Goal: Obtain resource: Download file/media

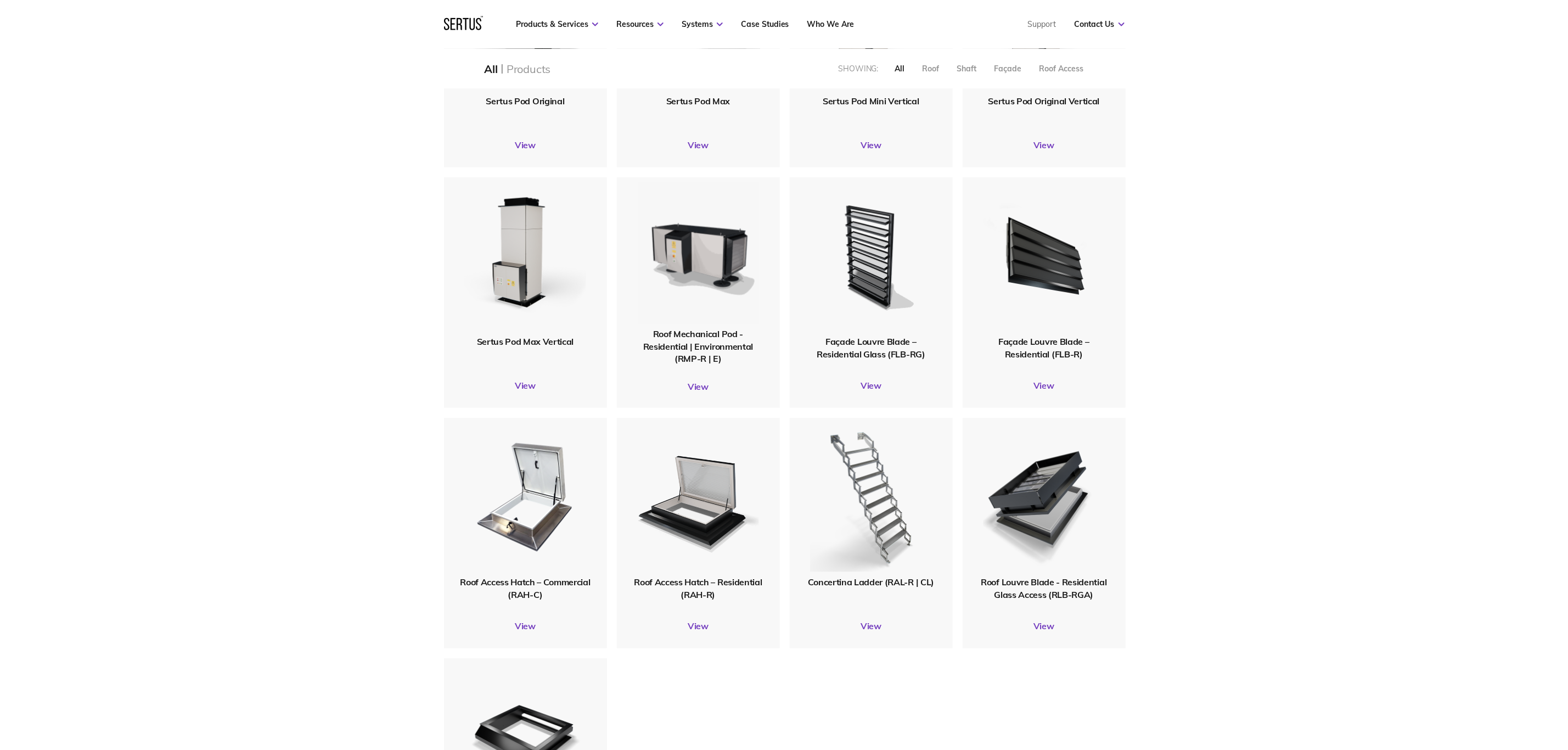
scroll to position [906, 0]
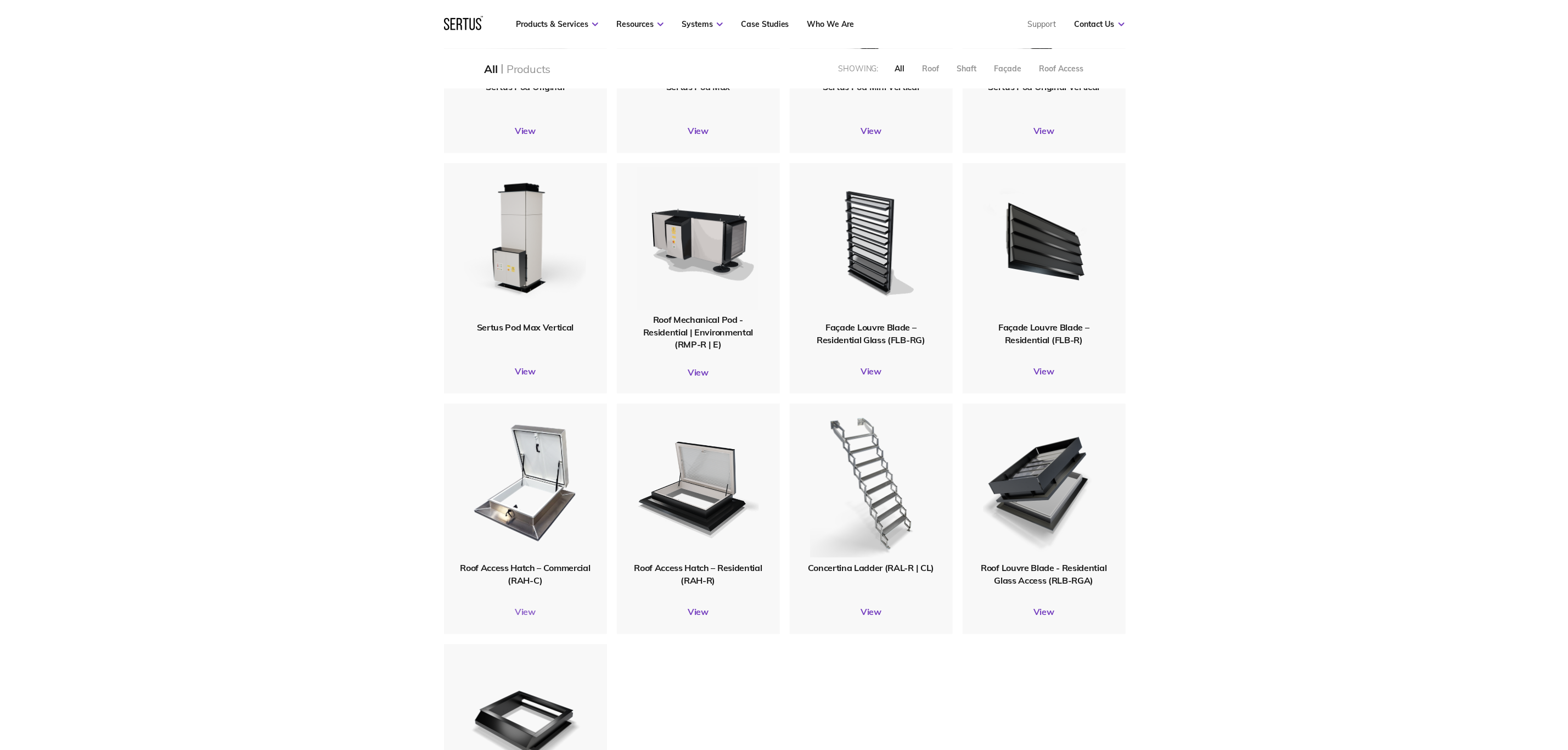
click at [520, 379] on link "View" at bounding box center [525, 611] width 163 height 11
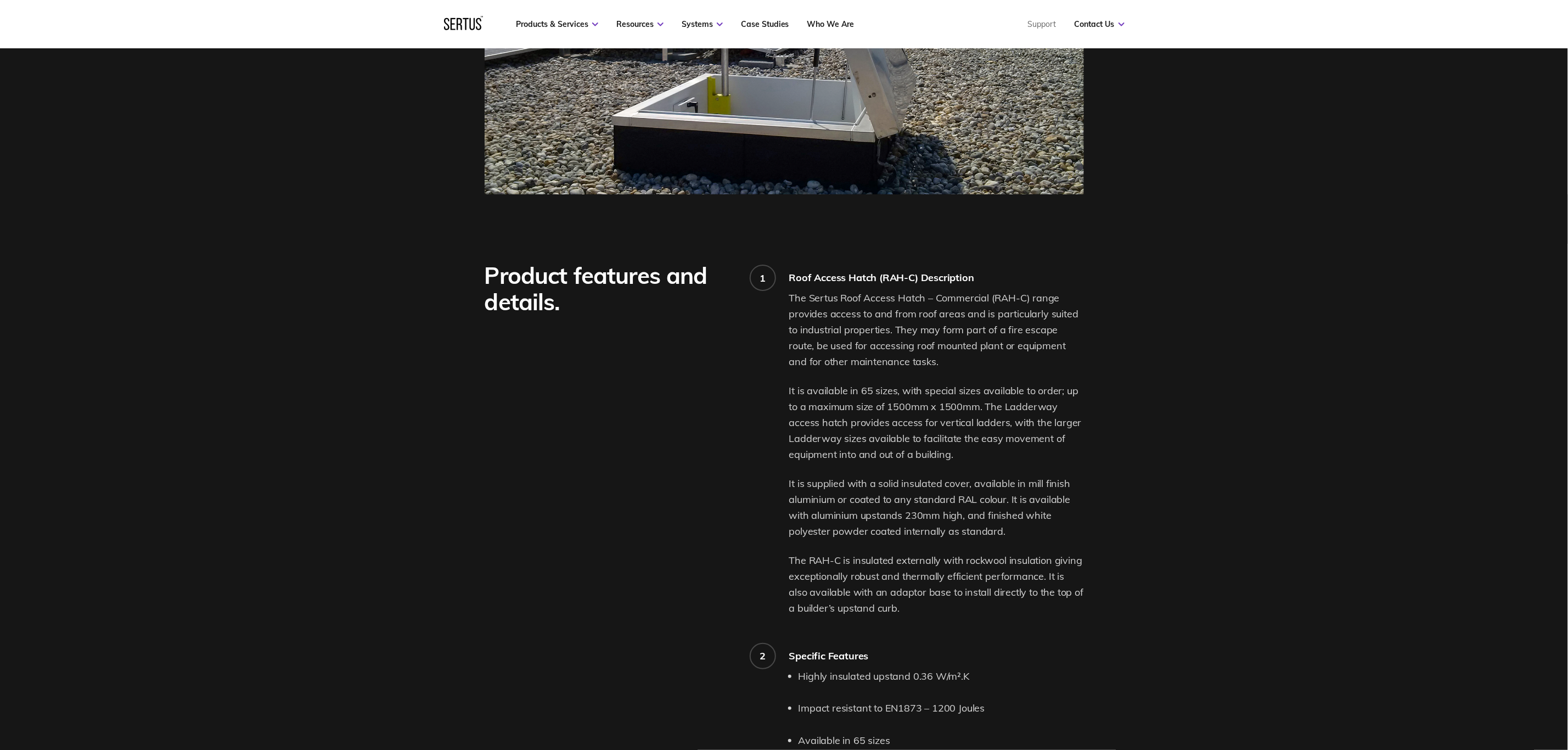
scroll to position [247, 0]
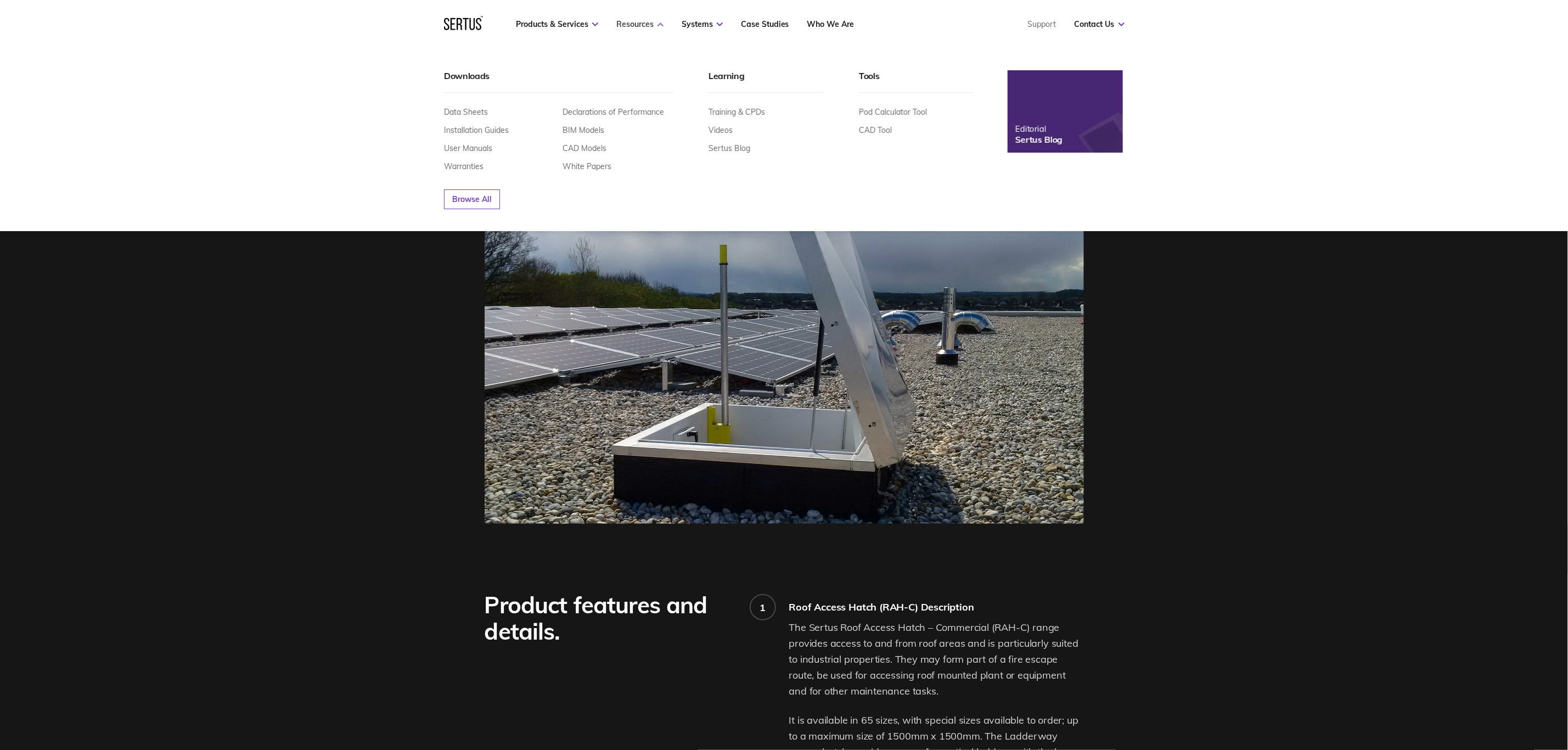
click at [640, 22] on link "Resources" at bounding box center [640, 24] width 47 height 10
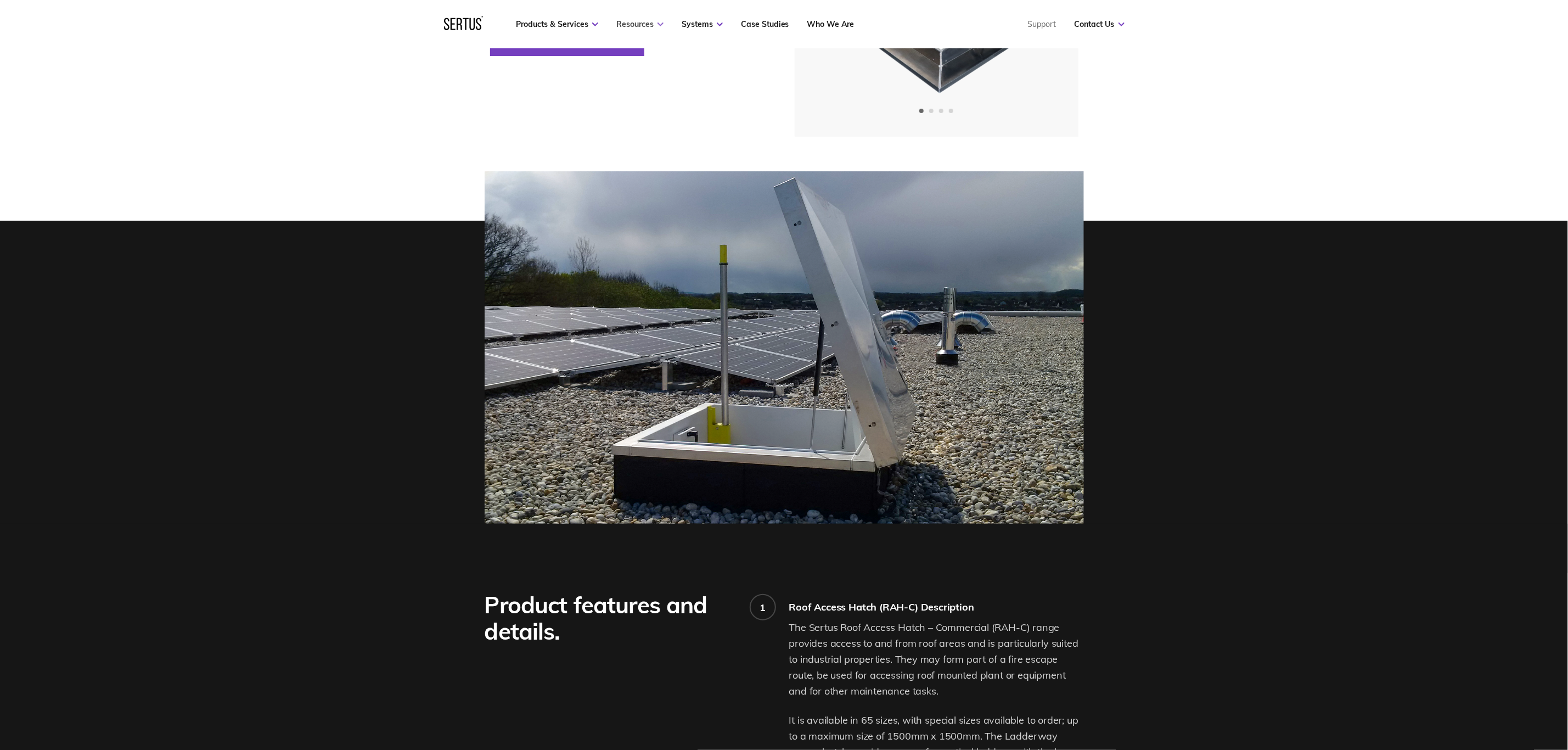
click at [640, 22] on link "Resources" at bounding box center [640, 24] width 47 height 10
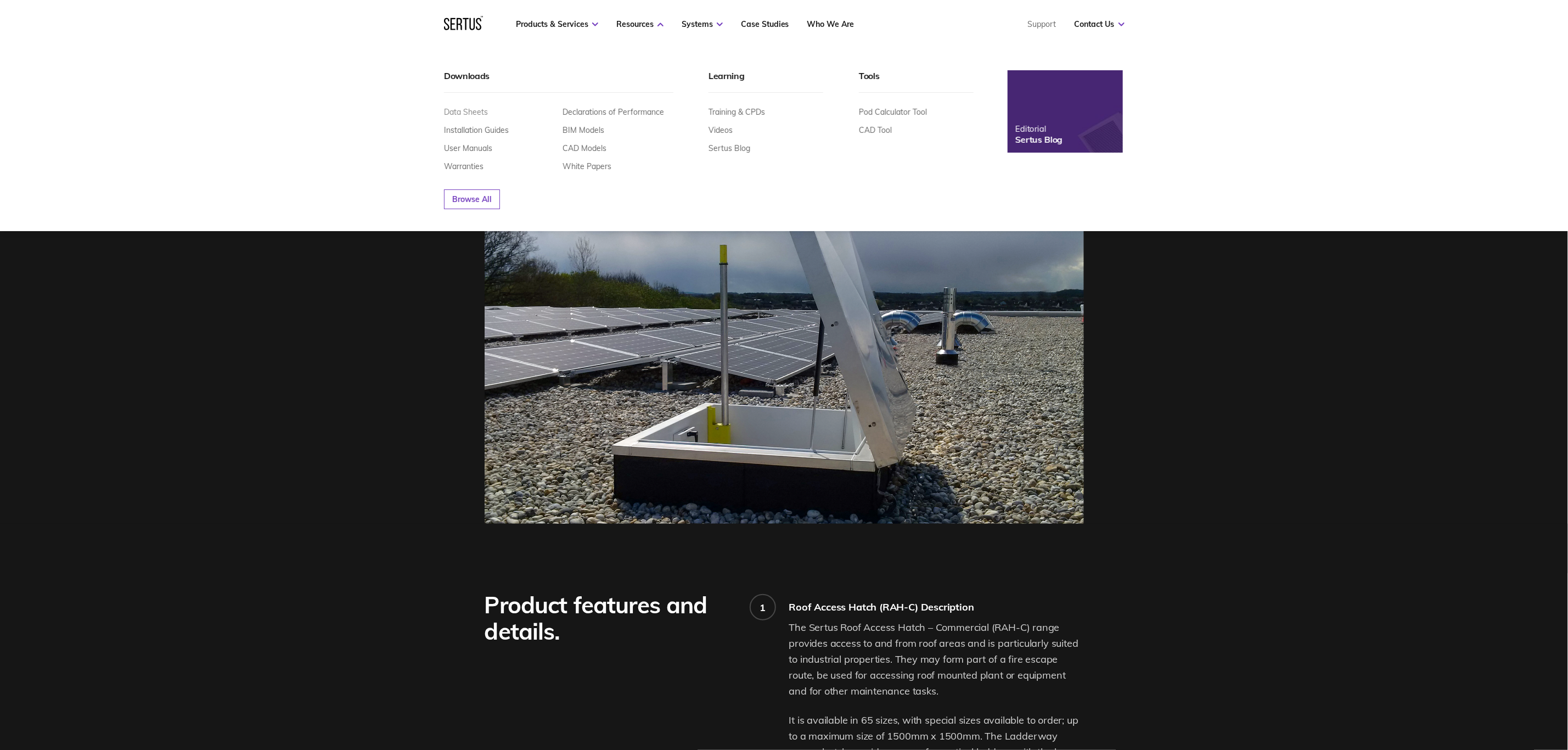
click at [465, 111] on link "Data Sheets" at bounding box center [466, 112] width 44 height 10
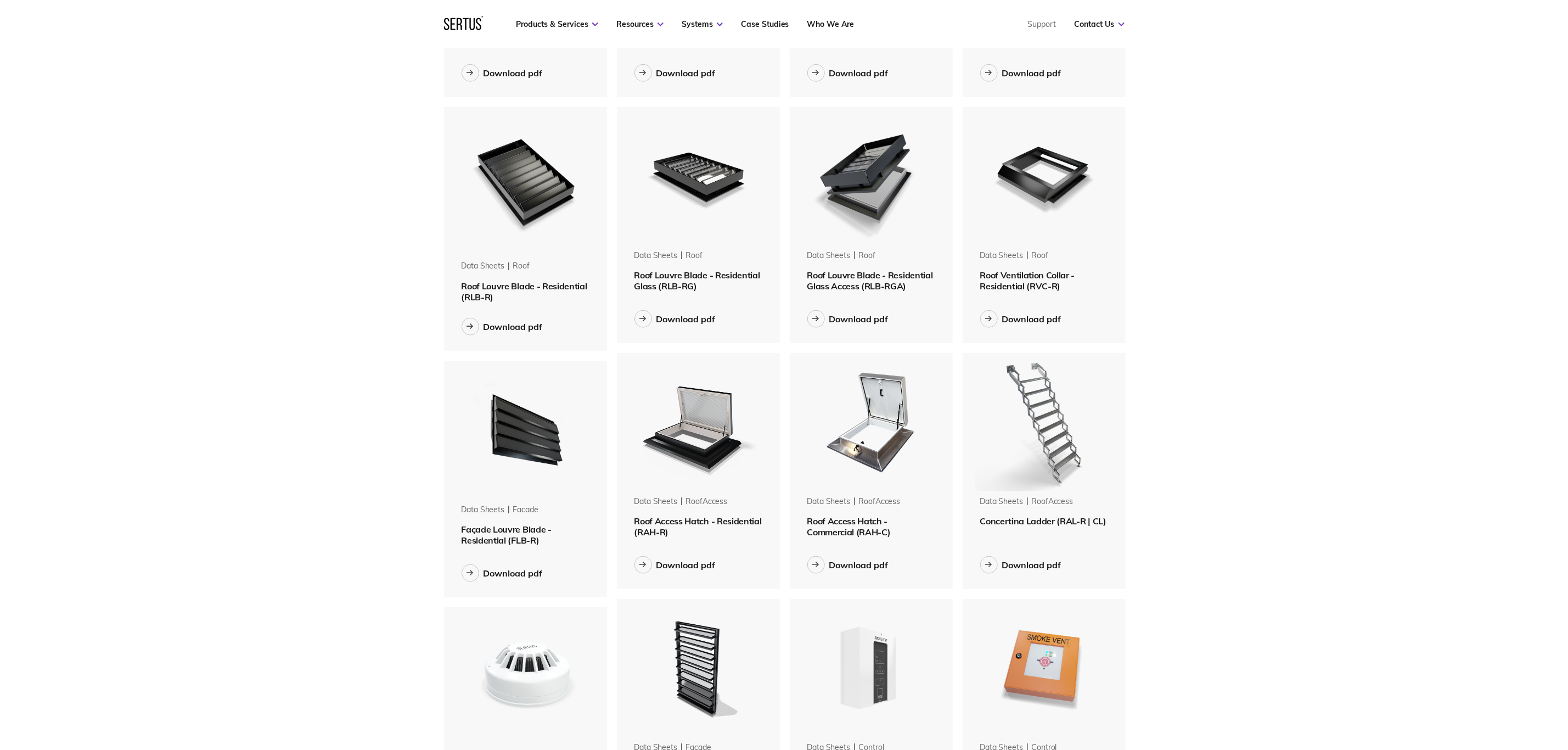
click at [833, 379] on img at bounding box center [870, 422] width 138 height 138
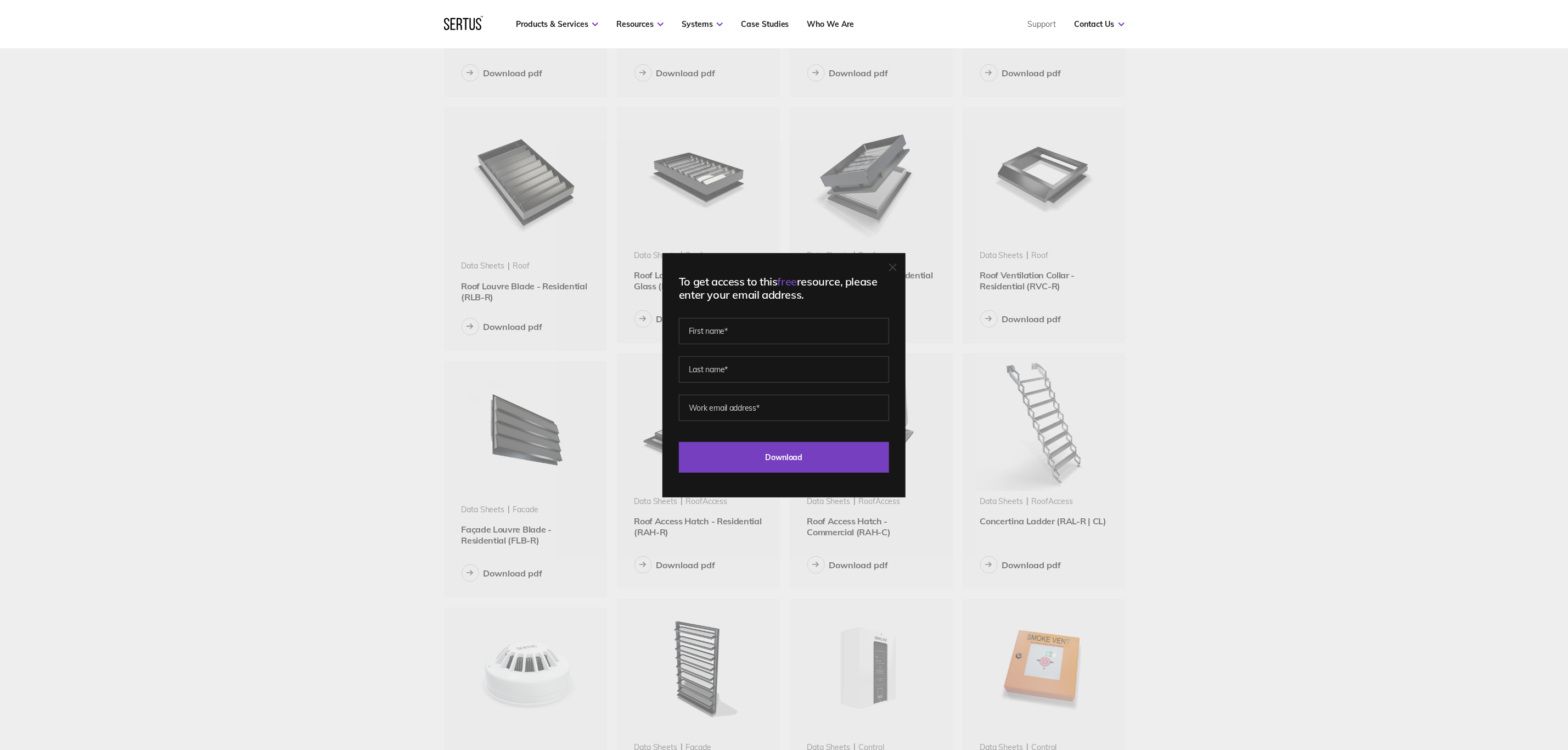
click at [833, 267] on icon at bounding box center [893, 267] width 7 height 7
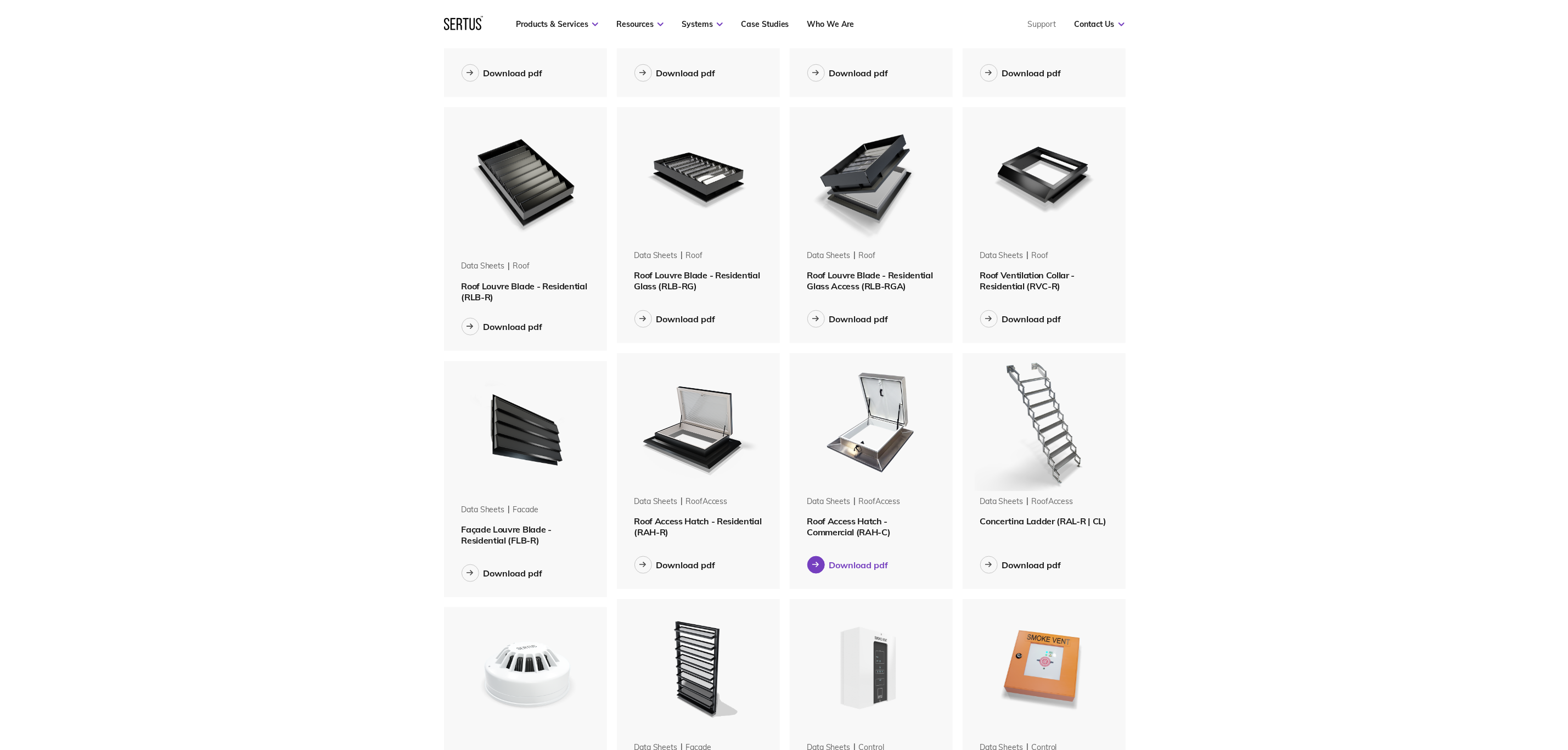
click at [833, 379] on div "Download pdf" at bounding box center [858, 565] width 59 height 11
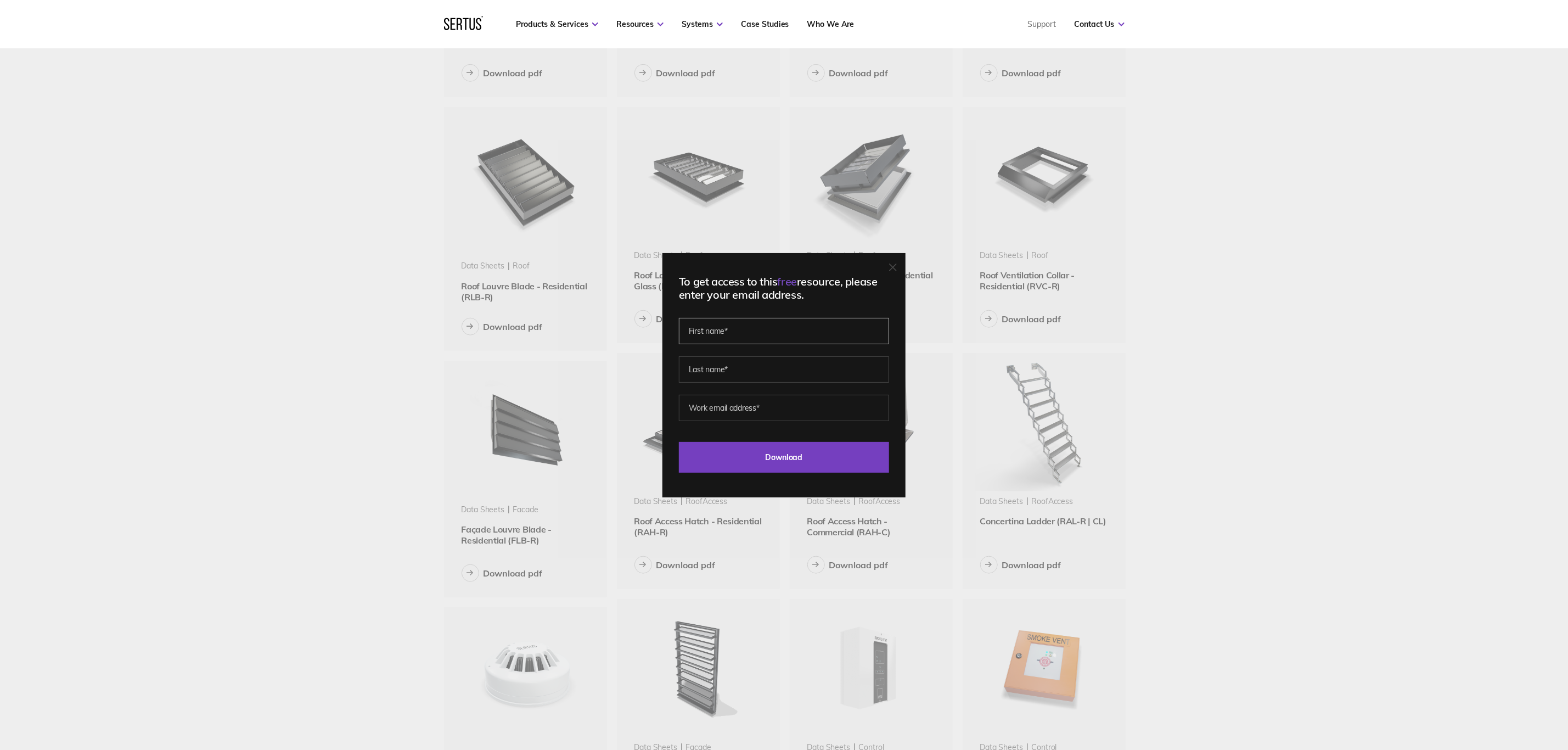
click at [782, 331] on input "text" at bounding box center [783, 331] width 210 height 26
type input "[PERSON_NAME]"
type input "[EMAIL_ADDRESS][DOMAIN_NAME]"
click at [812, 379] on input "Download" at bounding box center [783, 457] width 210 height 30
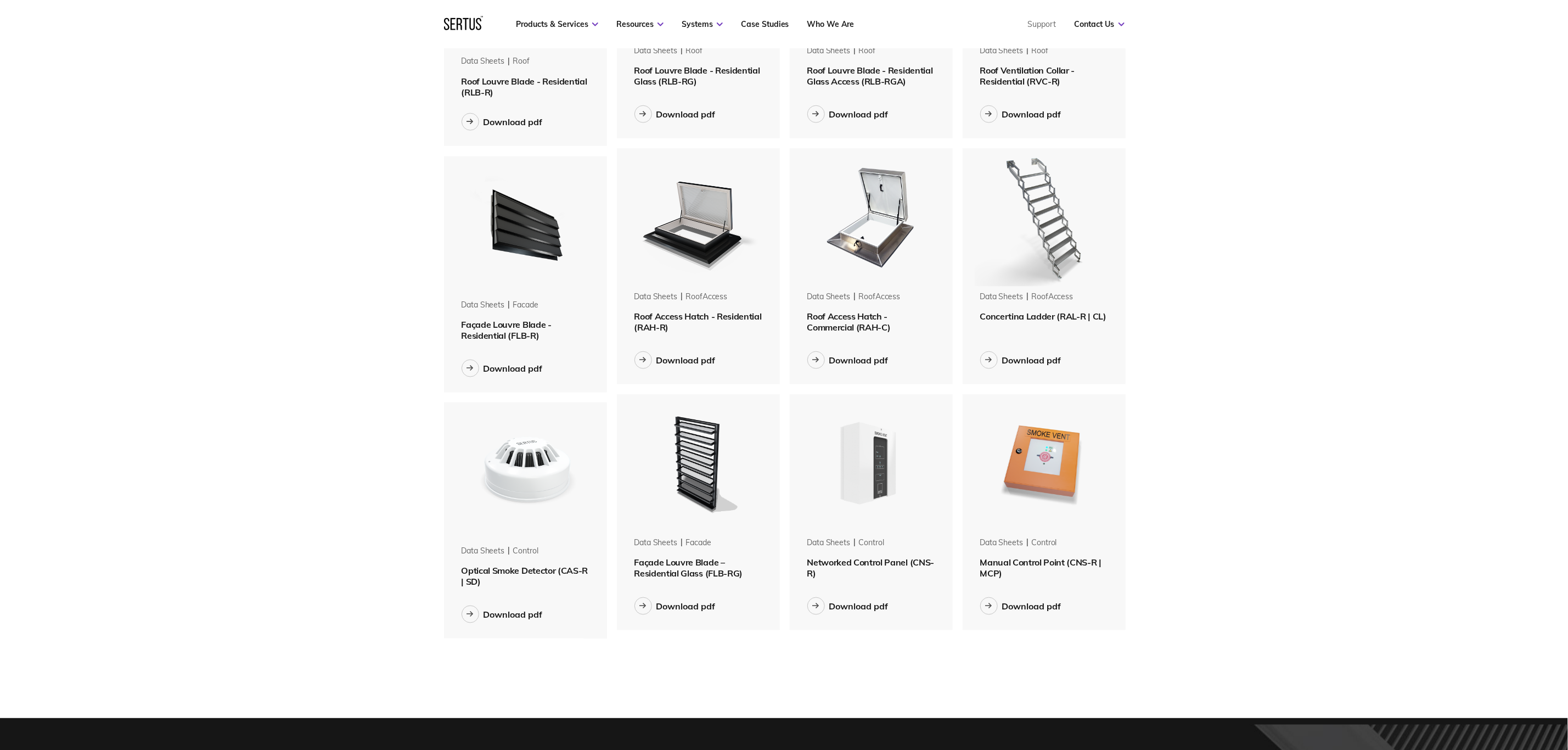
scroll to position [988, 0]
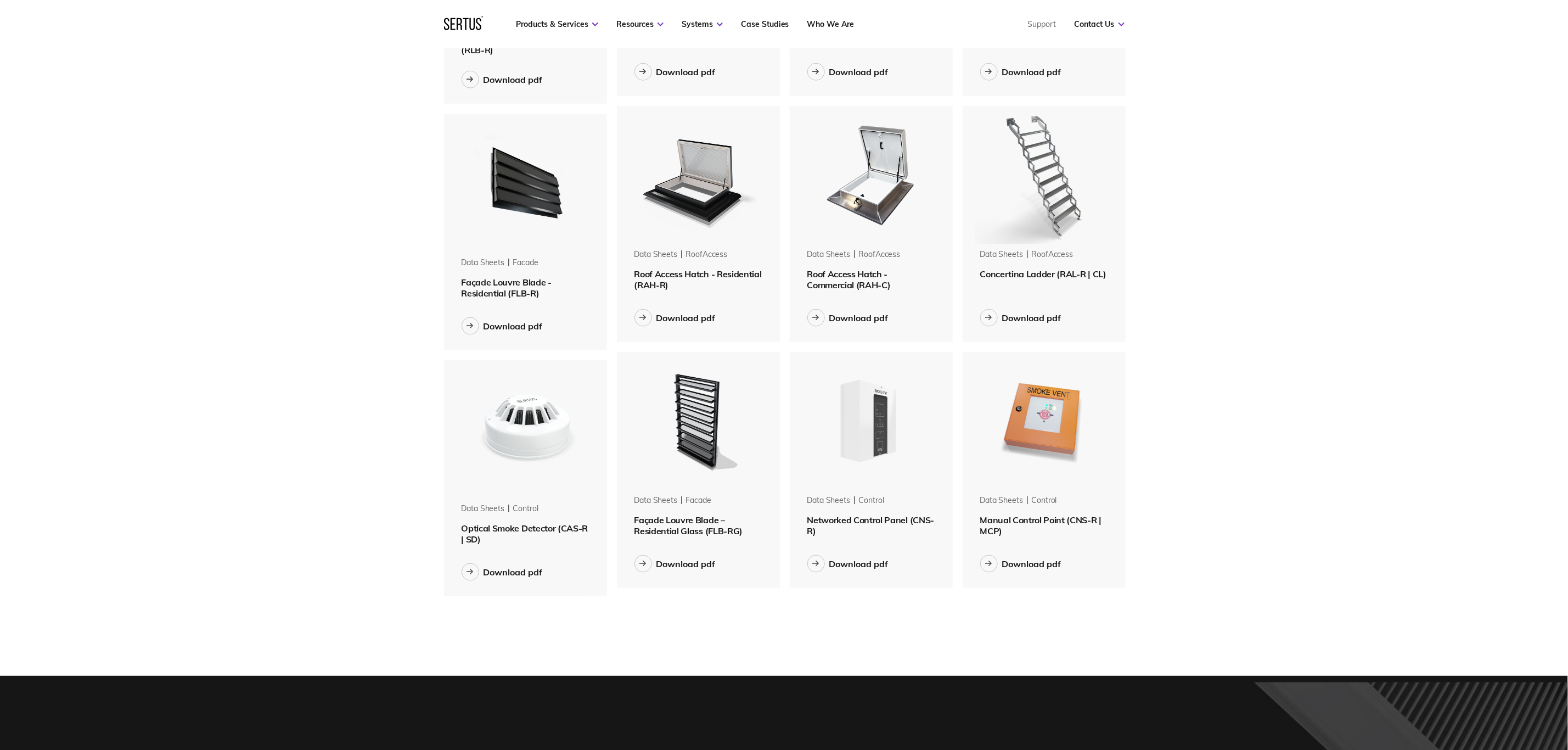
click at [720, 188] on img at bounding box center [698, 175] width 138 height 138
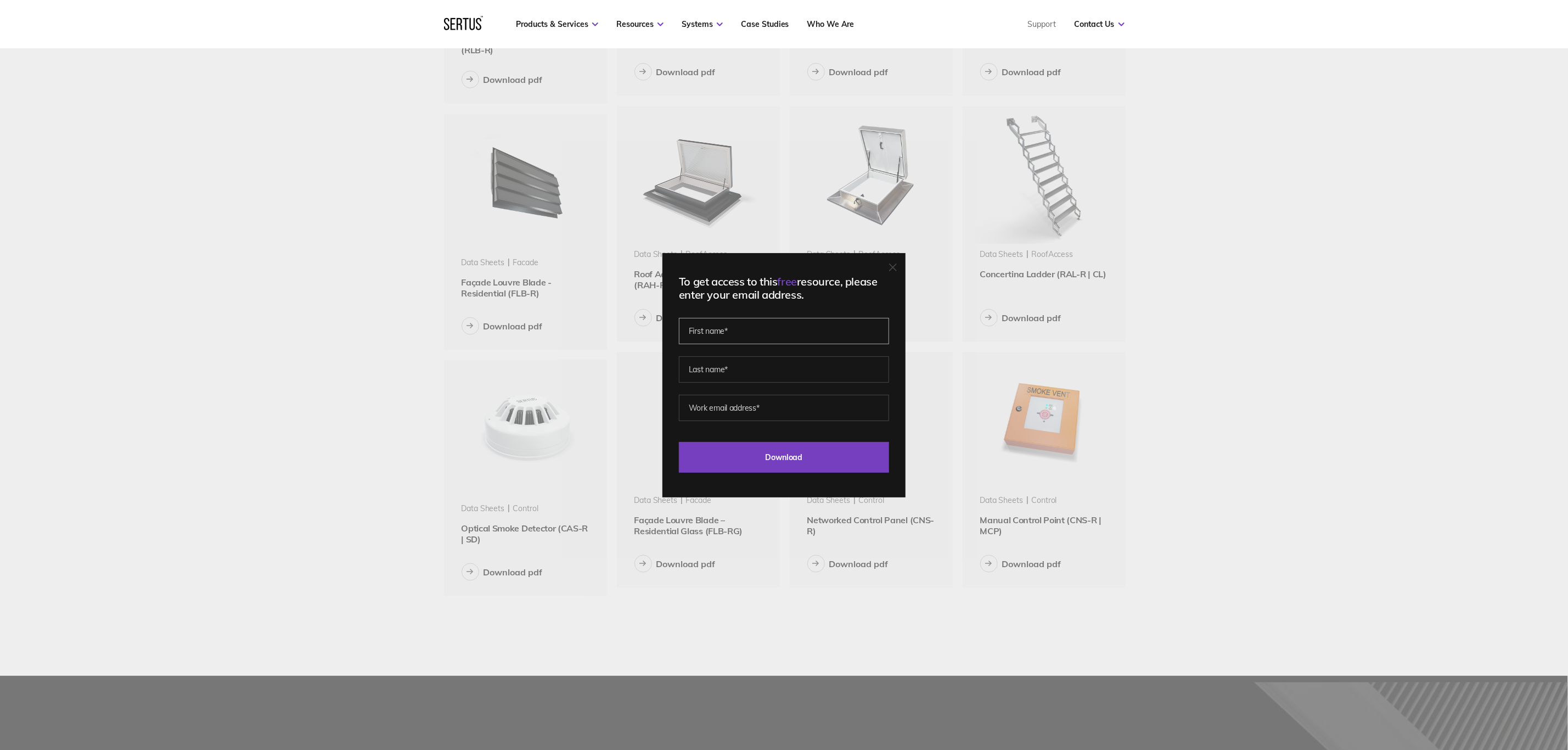
click at [734, 324] on input "text" at bounding box center [783, 331] width 210 height 26
type input "[PERSON_NAME]"
type input "[EMAIL_ADDRESS][DOMAIN_NAME]"
click at [779, 379] on input "Download" at bounding box center [783, 457] width 210 height 30
